Goal: Check status

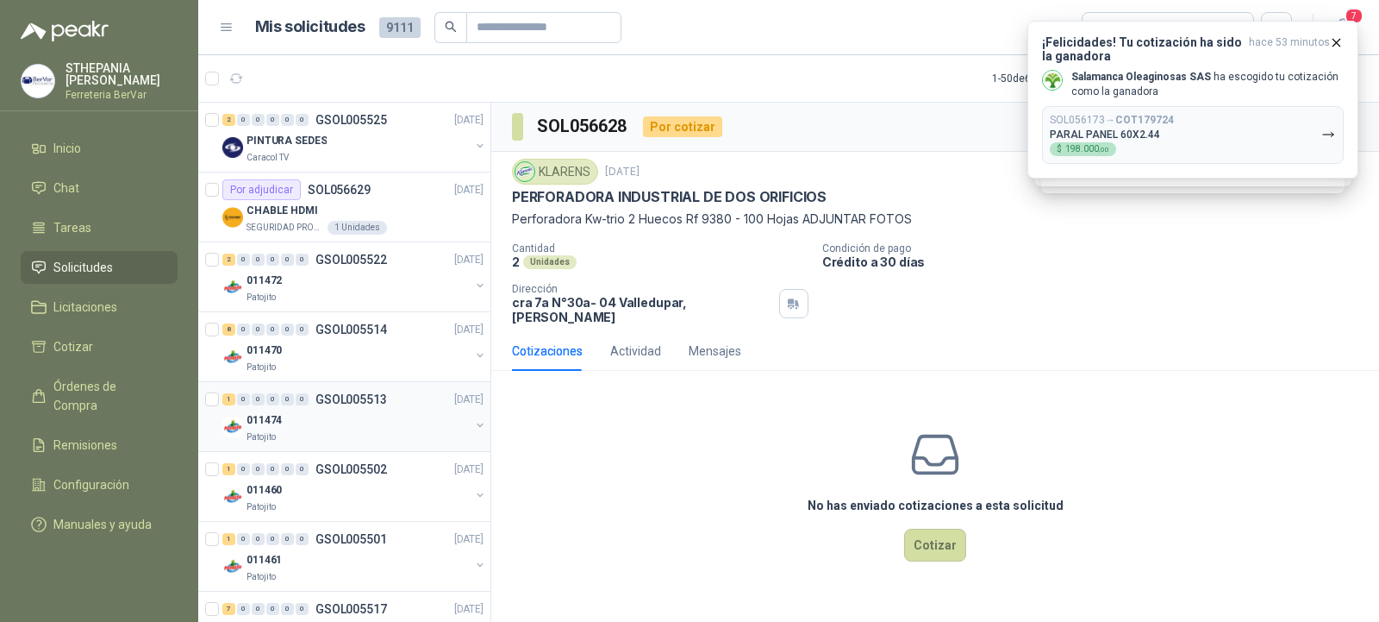
click at [366, 411] on div "011474" at bounding box center [358, 419] width 223 height 21
click at [290, 431] on div "Patojito" at bounding box center [358, 437] width 223 height 14
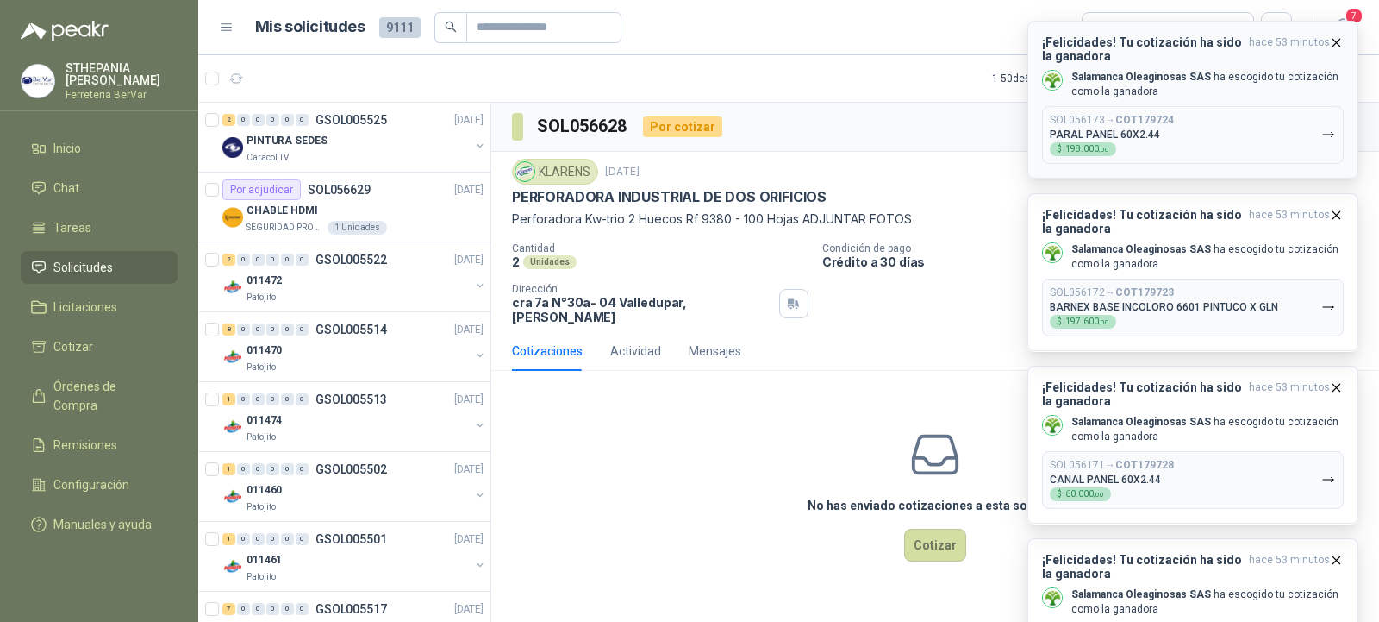
click at [1340, 40] on icon "button" at bounding box center [1337, 42] width 7 height 7
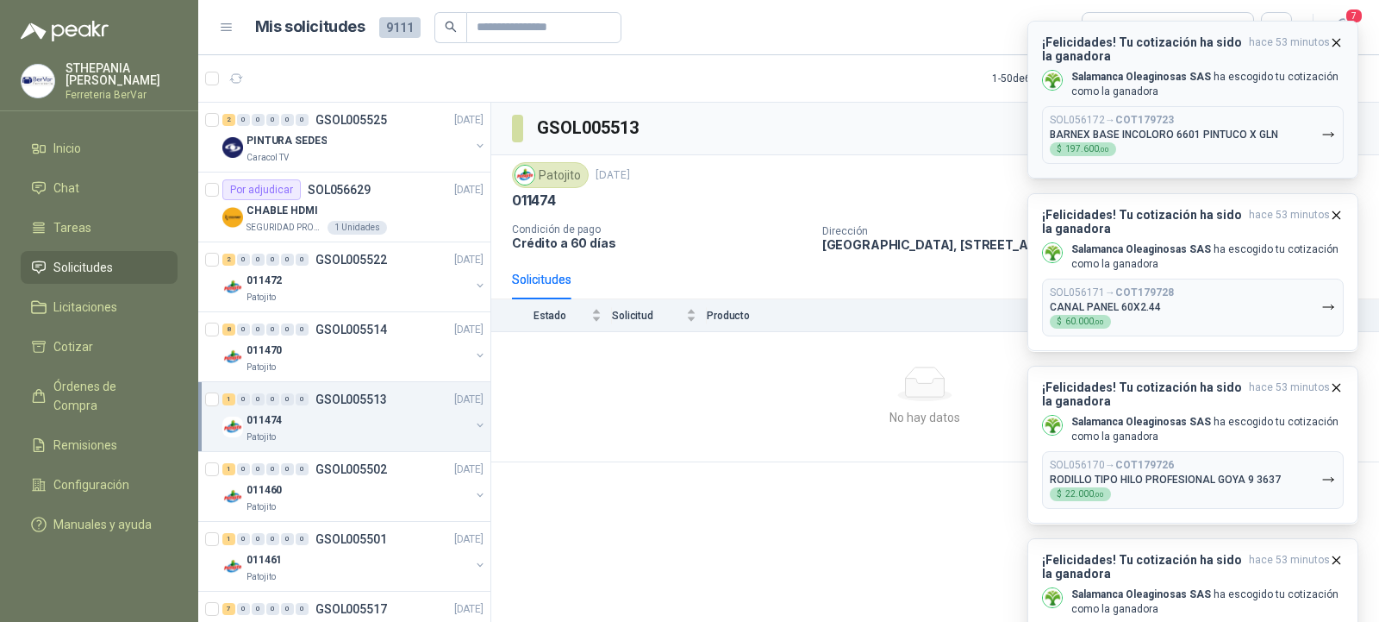
click at [1340, 34] on button "¡Felicidades! Tu cotización ha sido la ganadora hace 53 minutos Salamanca Oleag…" at bounding box center [1193, 100] width 331 height 158
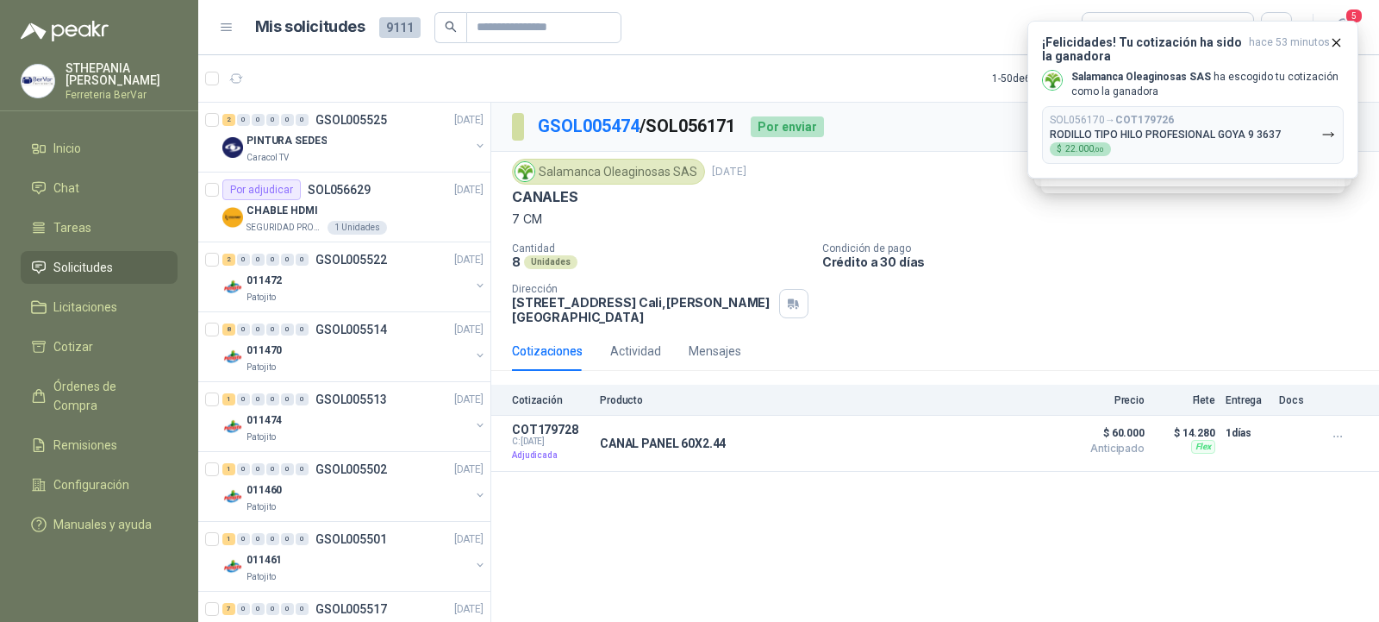
click at [978, 107] on div "GSOL005474 / SOL056171 Por enviar En tránsito Entregado" at bounding box center [935, 127] width 888 height 49
click at [1360, 16] on span "5" at bounding box center [1354, 16] width 19 height 16
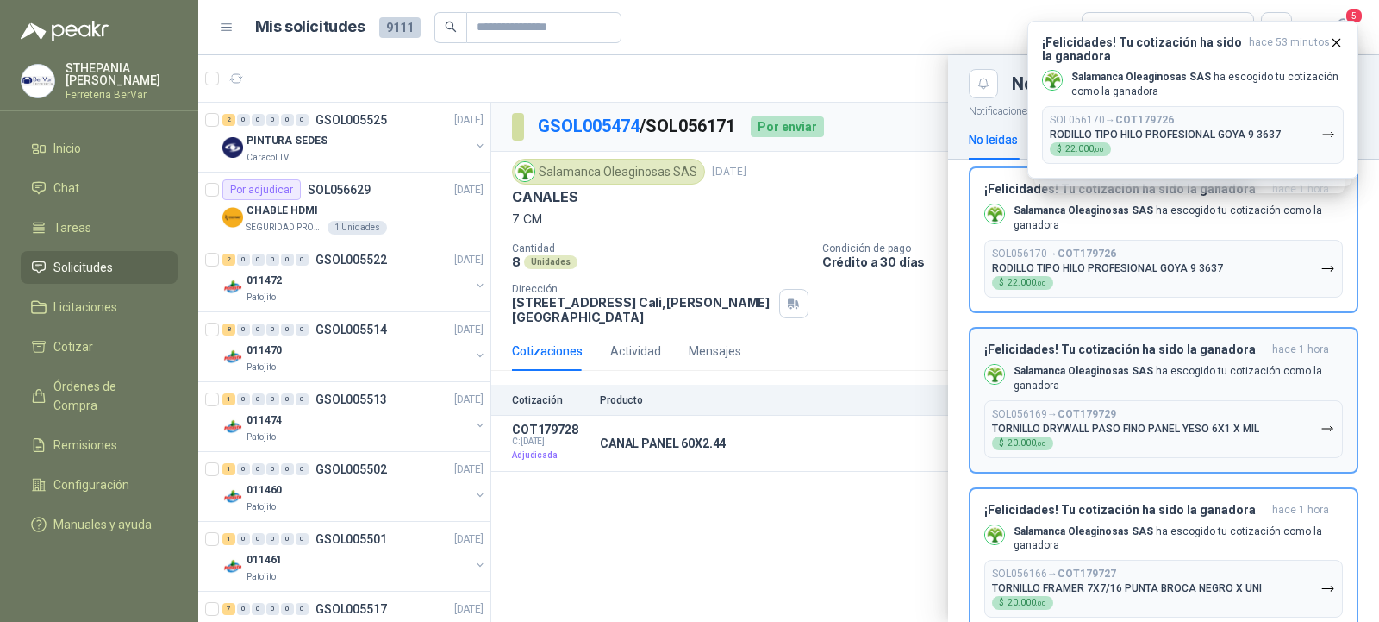
scroll to position [301, 0]
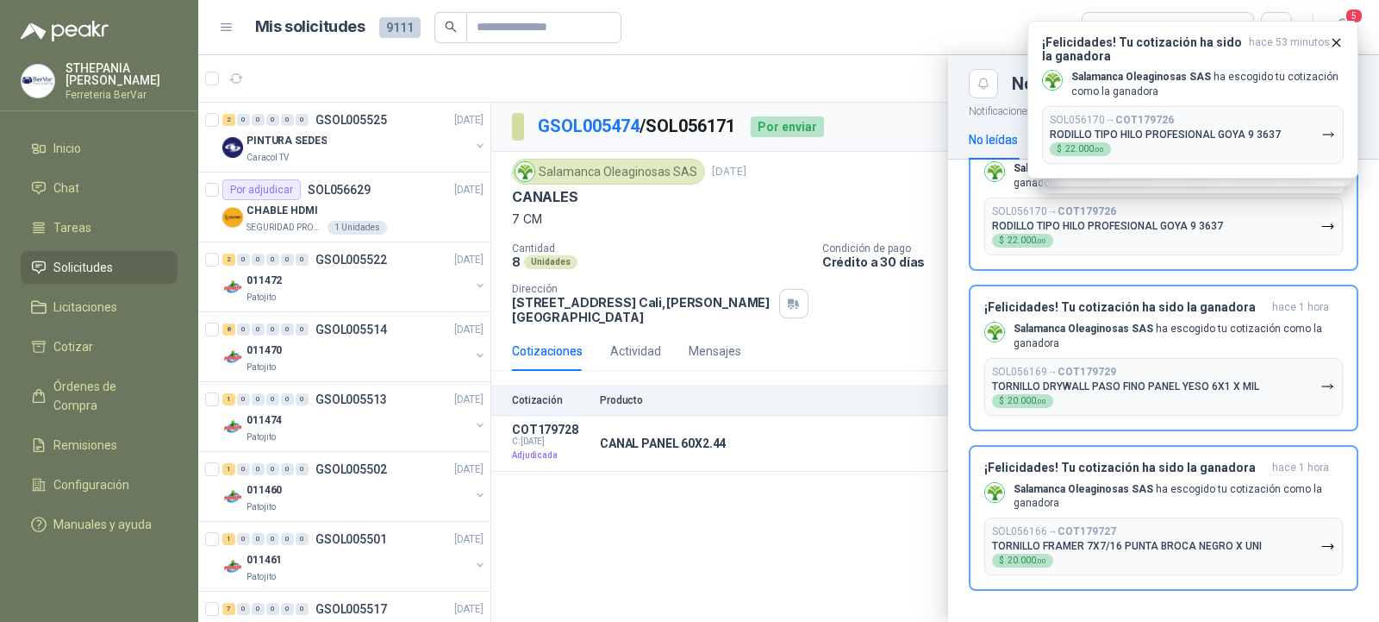
click at [861, 497] on div at bounding box center [788, 338] width 1181 height 566
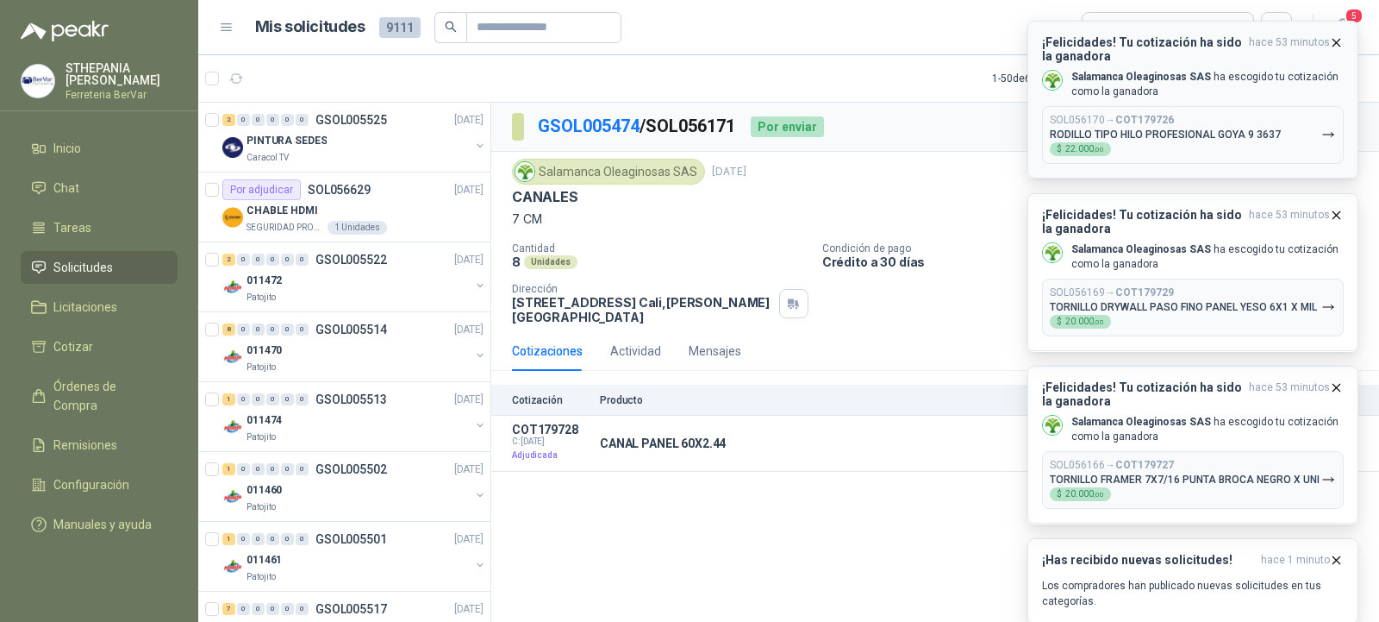
click at [1286, 137] on button "SOL056170 → COT179726 RODILLO TIPO HILO PROFESIONAL GOYA 9 3637 $ 22.000 ,00" at bounding box center [1193, 135] width 302 height 58
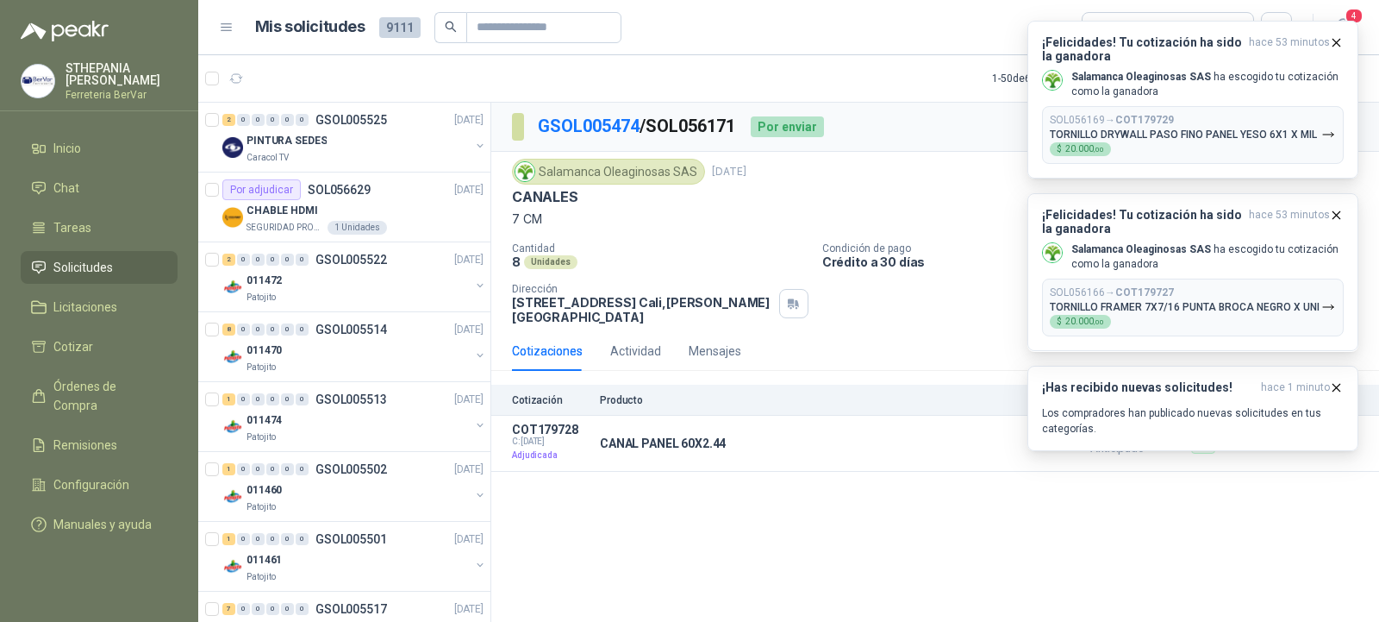
click at [1286, 137] on button "SOL056170 → COT179726 RODILLO TIPO HILO PROFESIONAL GOYA 9 3637 $ 22.000 ,00" at bounding box center [1193, 135] width 302 height 58
click at [1216, 255] on p "Salamanca Oleaginosas SAS ha escogido tu cotización como la ganadora" at bounding box center [1208, 256] width 272 height 29
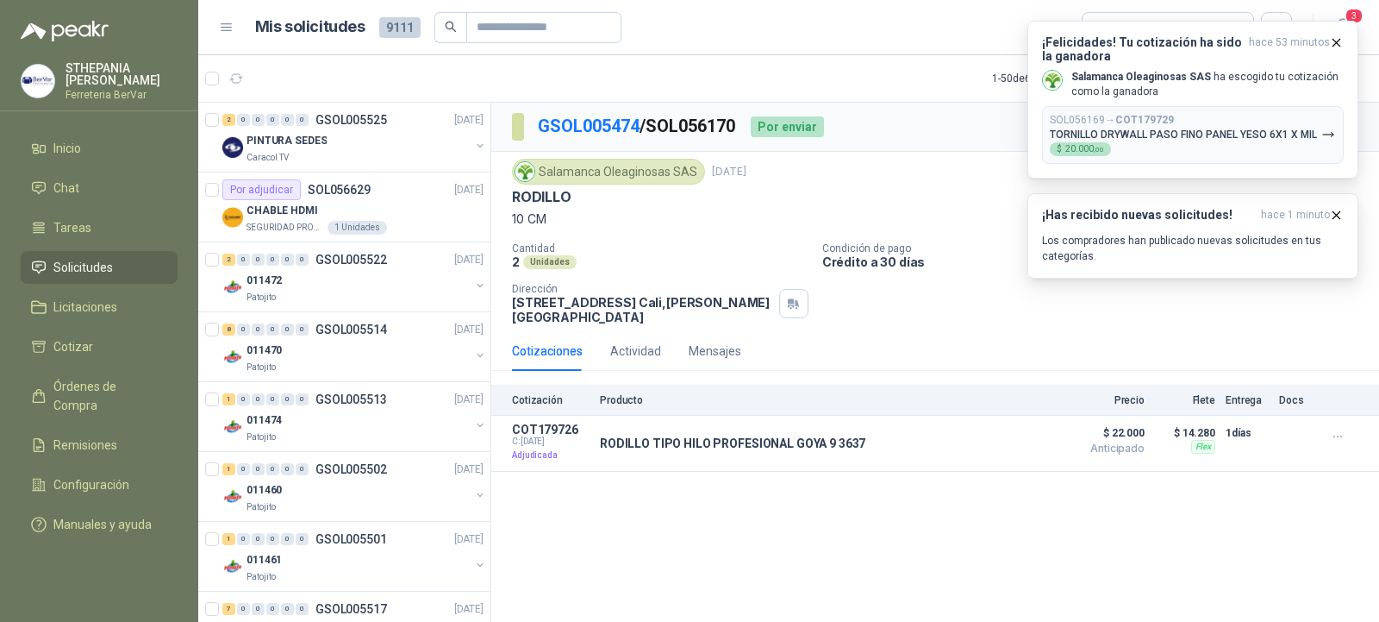
click at [1214, 243] on div "¡Felicidades! Tu cotización ha sido la ganadora hace 53 minutos Salamanca Oleag…" at bounding box center [1193, 272] width 302 height 128
click at [1223, 231] on div "¡Has recibido nuevas solicitudes! hace 1 minuto Los compradores han publicado n…" at bounding box center [1193, 236] width 302 height 56
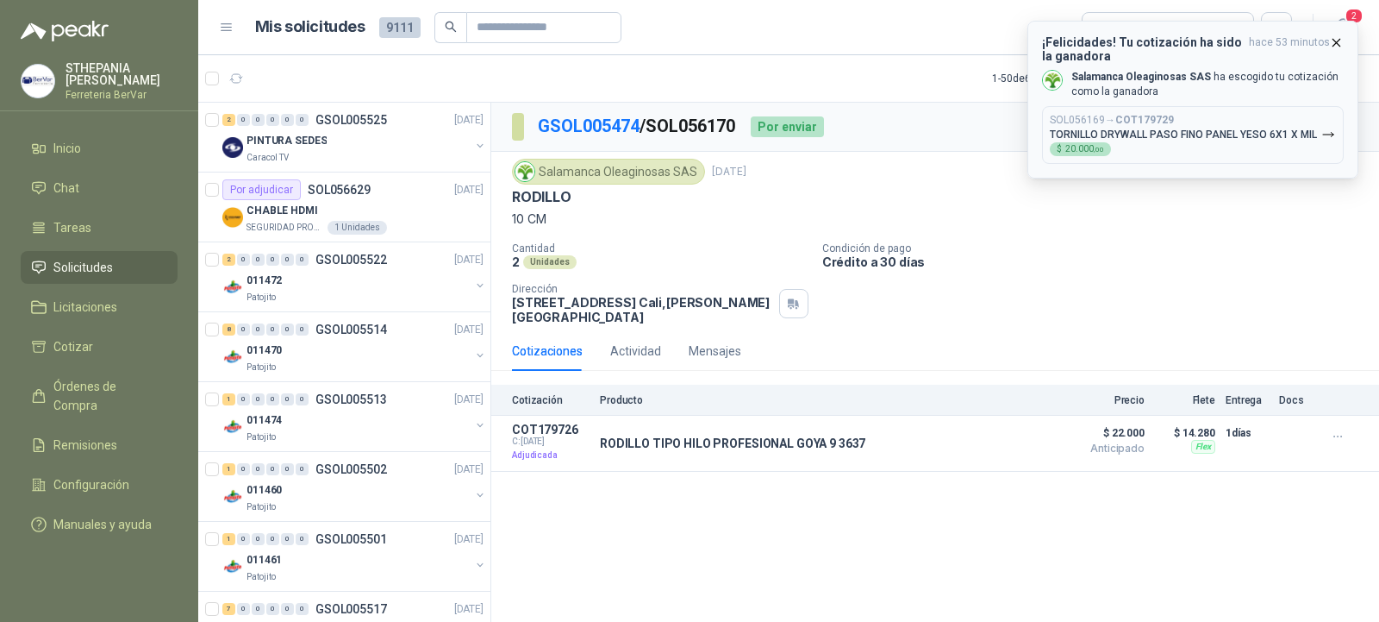
click at [1323, 147] on button "SOL056169 → COT179729 TORNILLO DRYWALL PASO FINO PANEL YESO 6X1 X MIL $ 20.000 …" at bounding box center [1193, 135] width 302 height 58
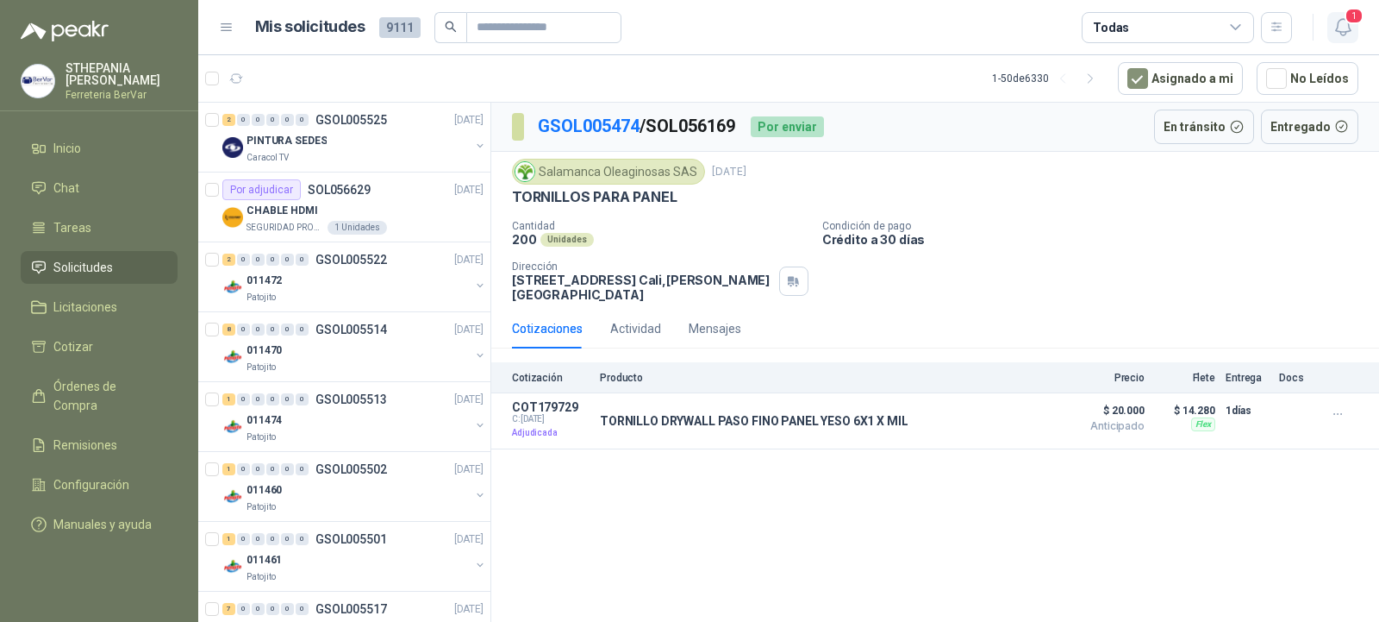
click at [1338, 41] on button "1" at bounding box center [1343, 27] width 31 height 31
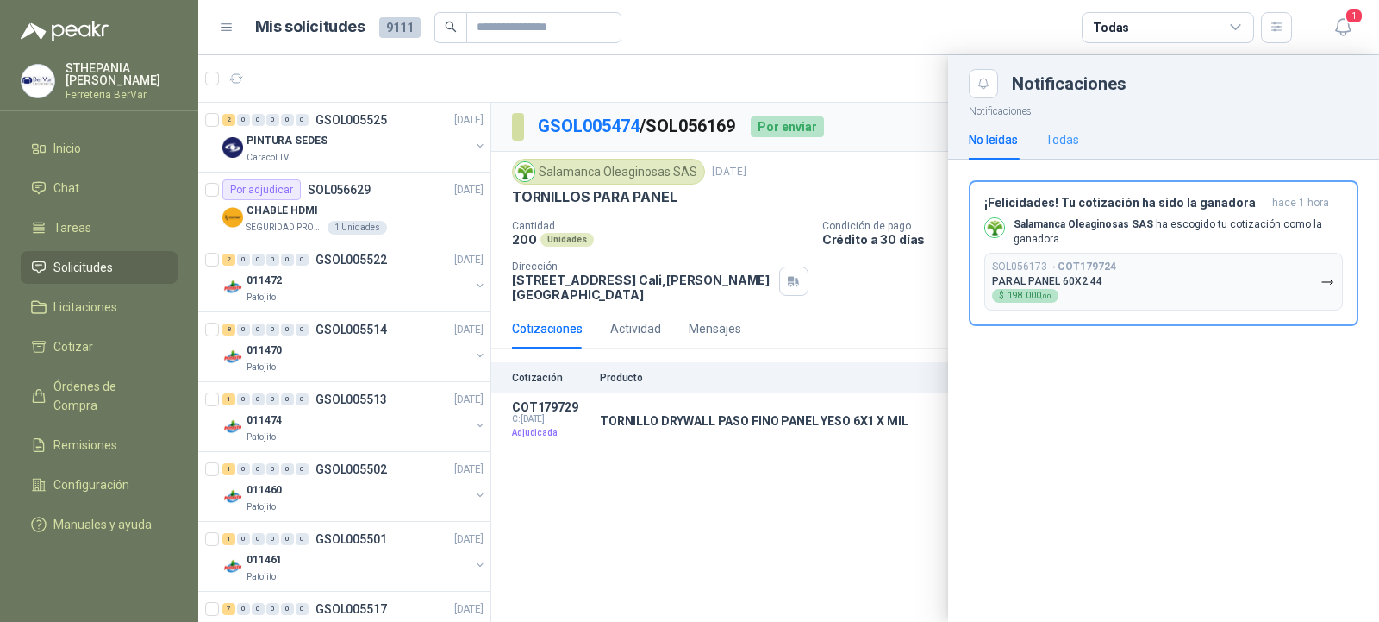
click at [1072, 150] on div "Todas" at bounding box center [1063, 140] width 34 height 40
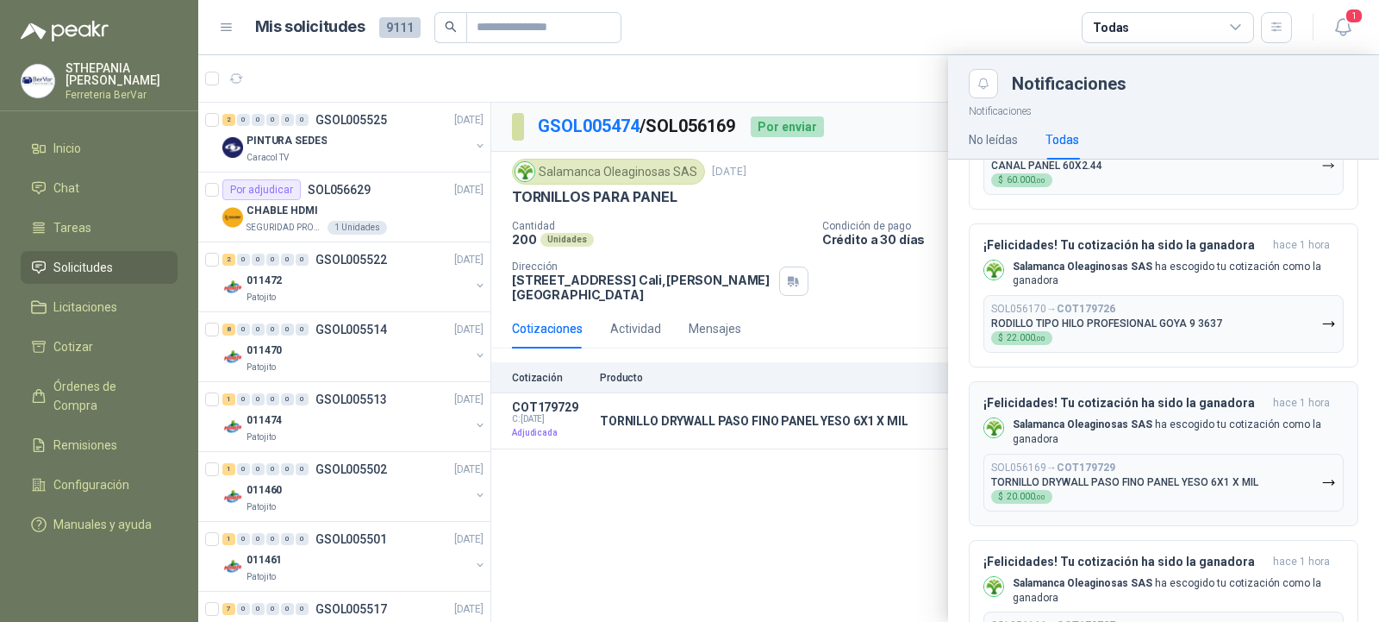
scroll to position [431, 0]
